Goal: Book appointment/travel/reservation

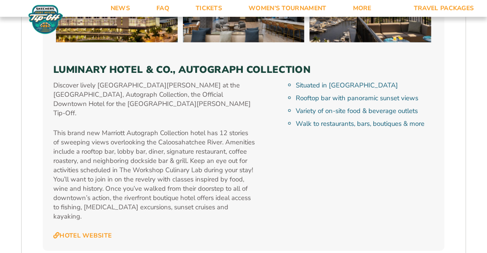
scroll to position [2603, 0]
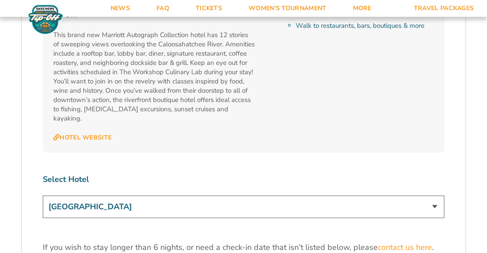
click at [437, 195] on select "[GEOGRAPHIC_DATA] [GEOGRAPHIC_DATA] [GEOGRAPHIC_DATA], Autograph Collection" at bounding box center [244, 206] width 402 height 22
select select "18478"
click at [43, 195] on select "[GEOGRAPHIC_DATA] [GEOGRAPHIC_DATA] [GEOGRAPHIC_DATA], Autograph Collection" at bounding box center [244, 206] width 402 height 22
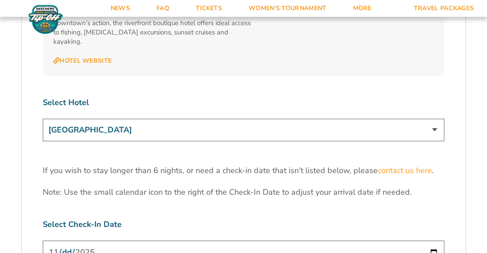
scroll to position [2779, 0]
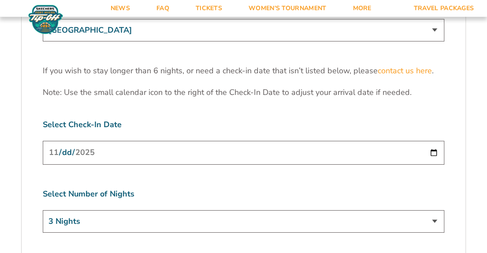
click at [429, 141] on input "[DATE]" at bounding box center [244, 152] width 402 height 23
click at [432, 141] on input "[DATE]" at bounding box center [244, 152] width 402 height 23
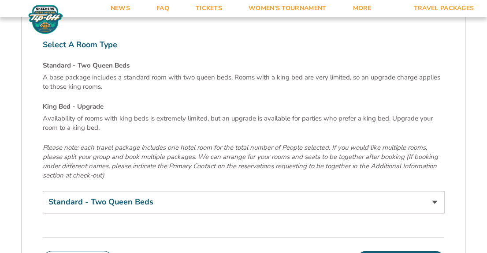
scroll to position [3000, 0]
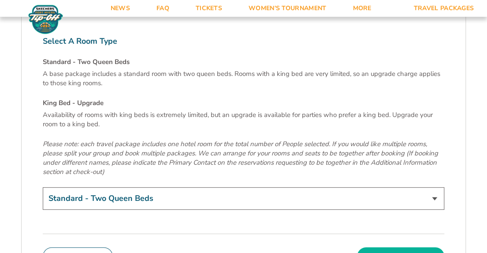
click at [434, 247] on button "Continue To Seats" at bounding box center [400, 256] width 87 height 18
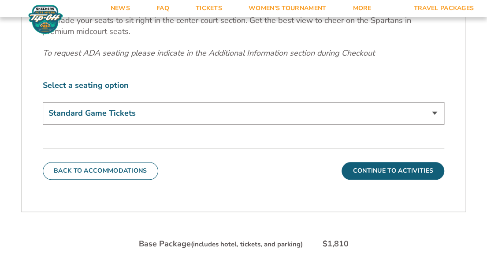
scroll to position [384, 0]
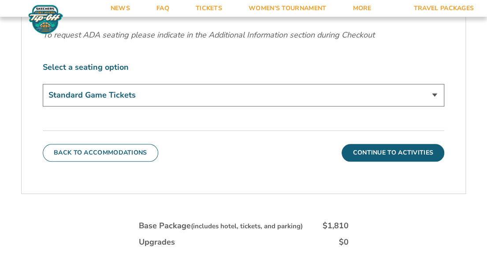
click at [253, 102] on select "Standard Game Tickets Midcourt Seat Upgrade (+$140 per person)" at bounding box center [244, 95] width 402 height 22
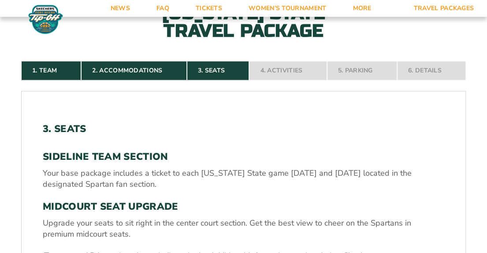
scroll to position [428, 0]
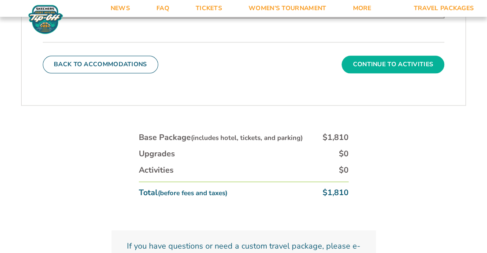
click at [388, 66] on button "Continue To Activities" at bounding box center [393, 65] width 103 height 18
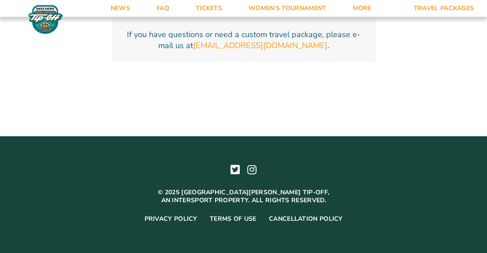
scroll to position [359, 0]
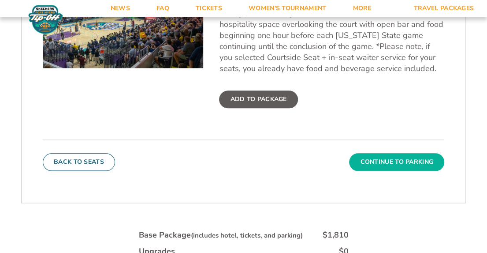
click at [393, 163] on button "Continue To Parking" at bounding box center [396, 162] width 95 height 18
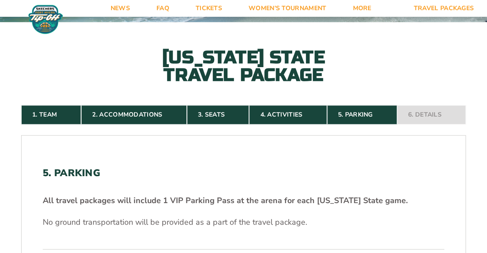
scroll to position [251, 0]
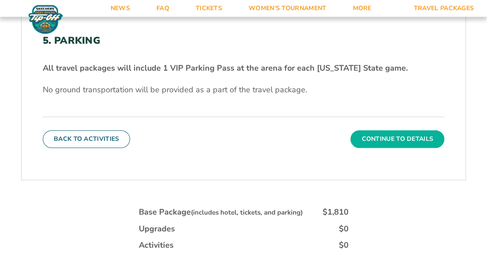
click at [395, 134] on button "Continue To Details" at bounding box center [398, 139] width 94 height 18
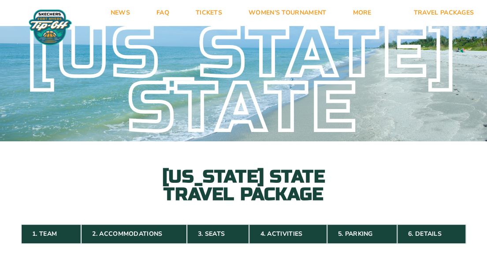
scroll to position [176, 0]
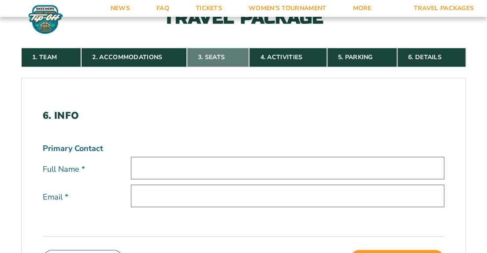
click at [209, 52] on link "3. Seats" at bounding box center [218, 57] width 63 height 19
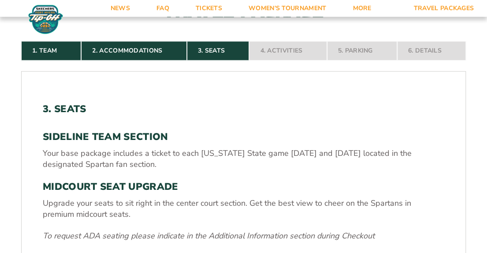
scroll to position [119, 0]
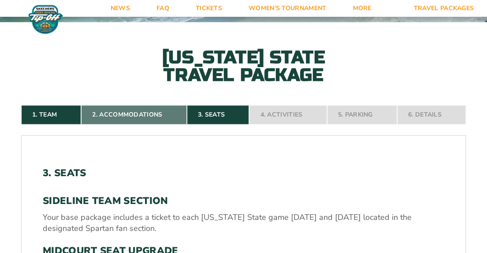
click at [131, 115] on link "2. Accommodations" at bounding box center [133, 114] width 105 height 19
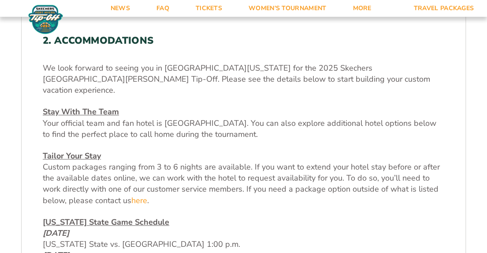
scroll to position [428, 0]
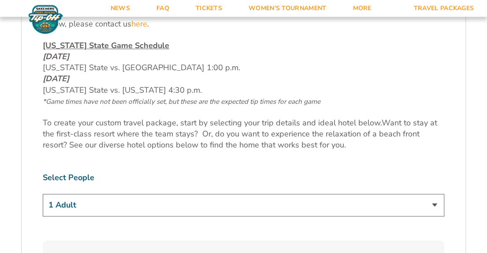
click at [436, 194] on select "1 Adult 2 Adults 3 Adults 4 Adults 2 Adults + 1 Child 2 Adults + 2 Children 2 A…" at bounding box center [244, 205] width 402 height 22
select select "2 Adults + 1 Child"
click at [43, 194] on select "1 Adult 2 Adults 3 Adults 4 Adults 2 Adults + 1 Child 2 Adults + 2 Children 2 A…" at bounding box center [244, 205] width 402 height 22
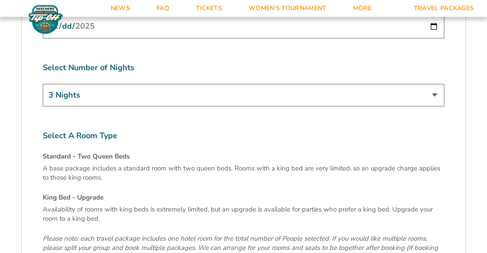
scroll to position [3030, 0]
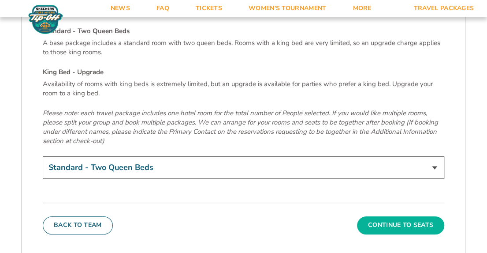
click at [391, 216] on button "Continue To Seats" at bounding box center [400, 225] width 87 height 18
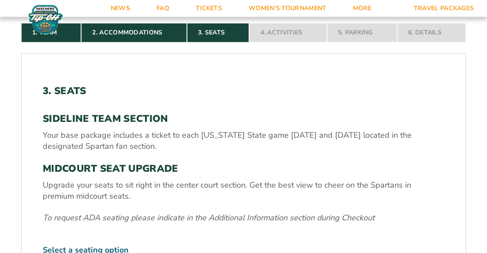
scroll to position [340, 0]
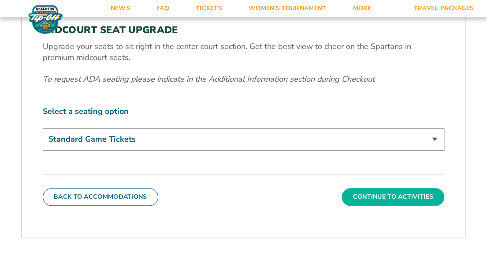
click at [397, 189] on button "Continue To Activities" at bounding box center [393, 197] width 103 height 18
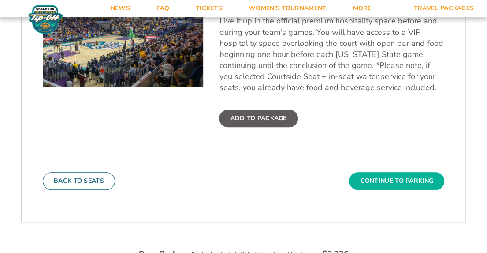
click at [429, 175] on button "Continue To Parking" at bounding box center [396, 181] width 95 height 18
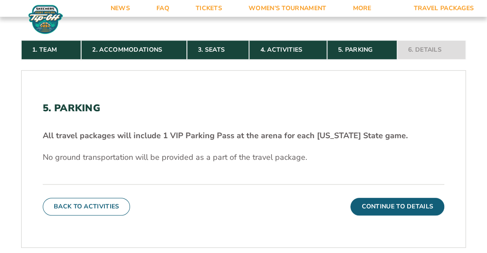
scroll to position [309, 0]
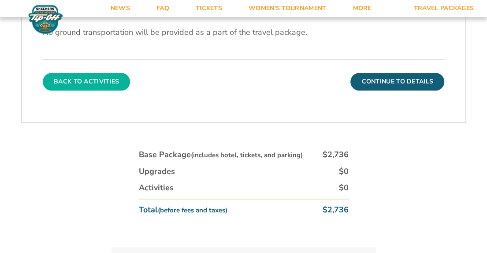
click at [57, 82] on button "Back To Activities" at bounding box center [86, 82] width 87 height 18
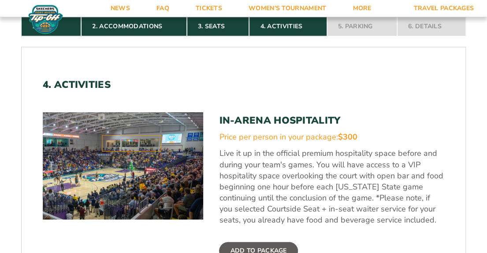
scroll to position [296, 0]
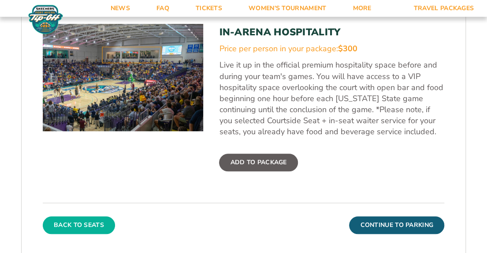
click at [94, 225] on button "Back To Seats" at bounding box center [79, 225] width 72 height 18
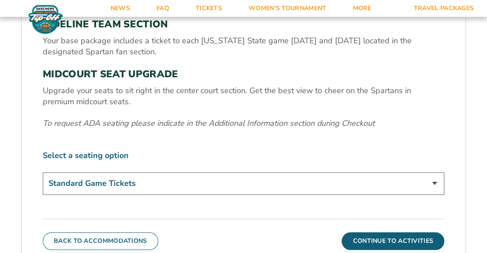
click at [191, 182] on select "Standard Game Tickets Midcourt Seat Upgrade (+$140 per person)" at bounding box center [244, 183] width 402 height 22
select select "Midcourt Seat Upgrade"
click at [43, 172] on select "Standard Game Tickets Midcourt Seat Upgrade (+$140 per person)" at bounding box center [244, 183] width 402 height 22
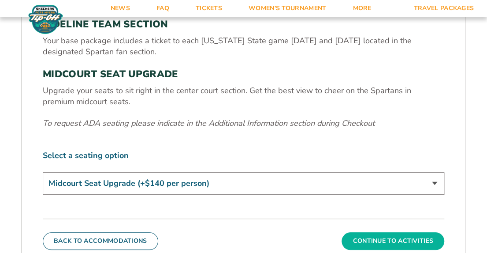
click at [406, 241] on button "Continue To Activities" at bounding box center [393, 241] width 103 height 18
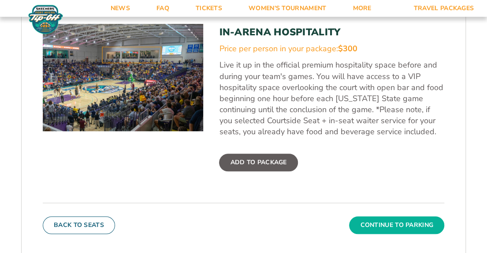
click at [408, 224] on button "Continue To Parking" at bounding box center [396, 225] width 95 height 18
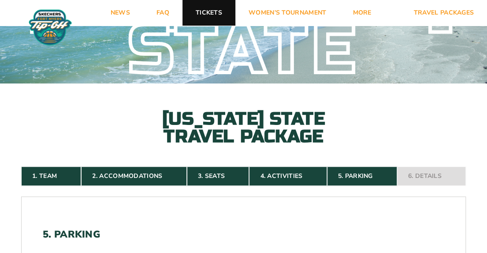
scroll to position [31, 0]
